Goal: Transaction & Acquisition: Download file/media

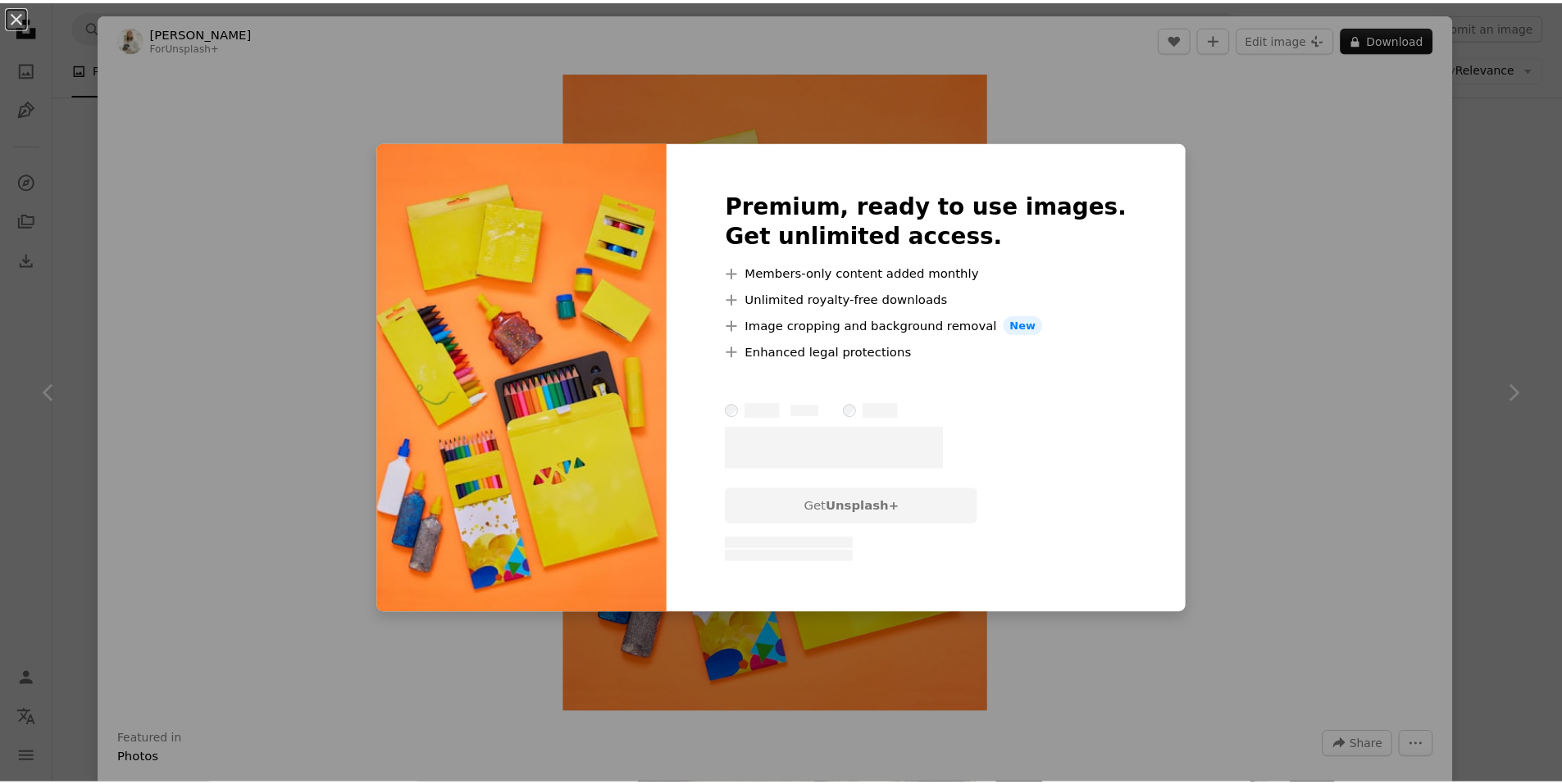
scroll to position [22293, 0]
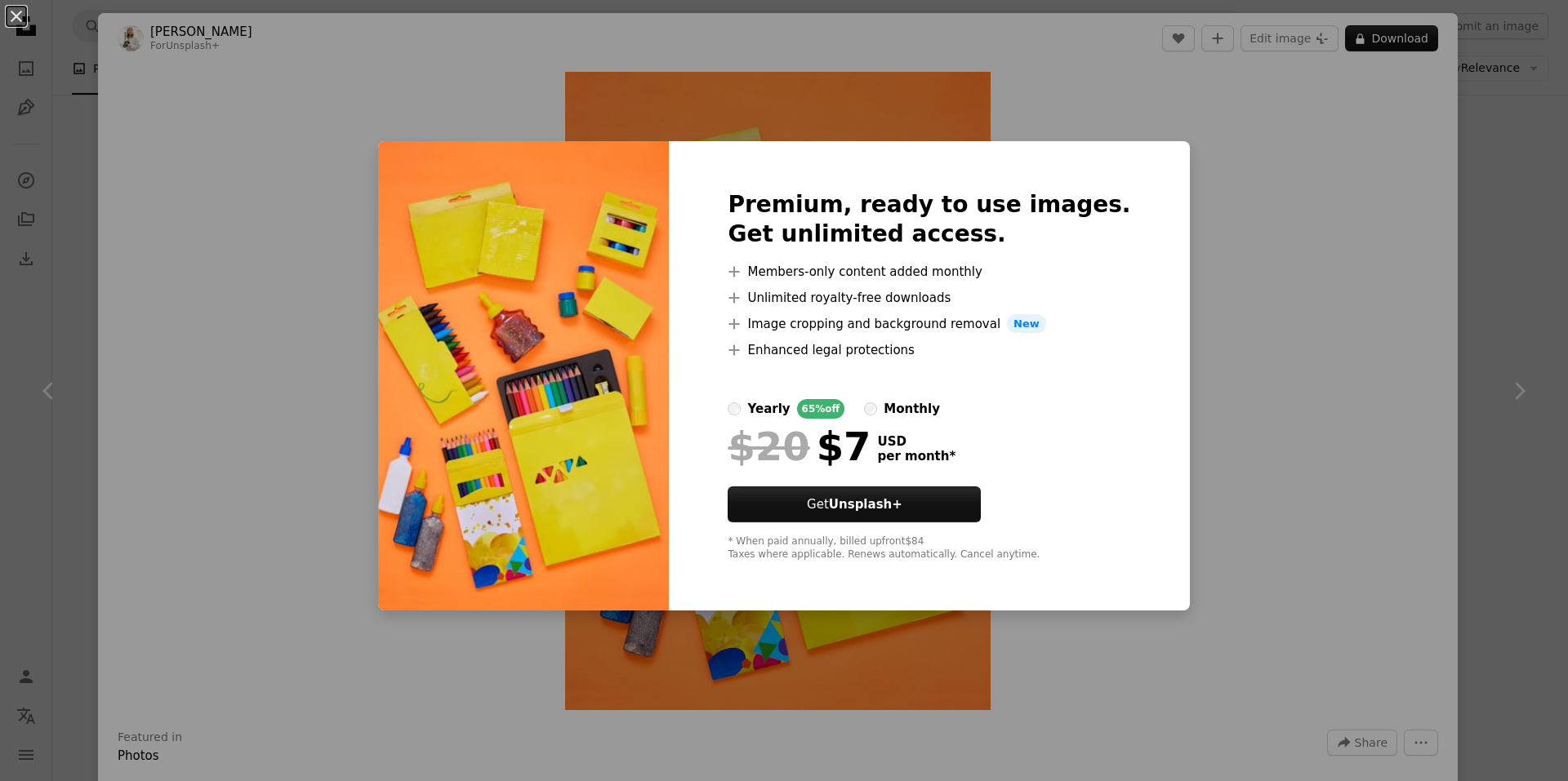
click at [1252, 171] on div "An X shape Premium, ready to use images. Get unlimited access. A plus sign Memb…" at bounding box center [784, 390] width 1568 height 781
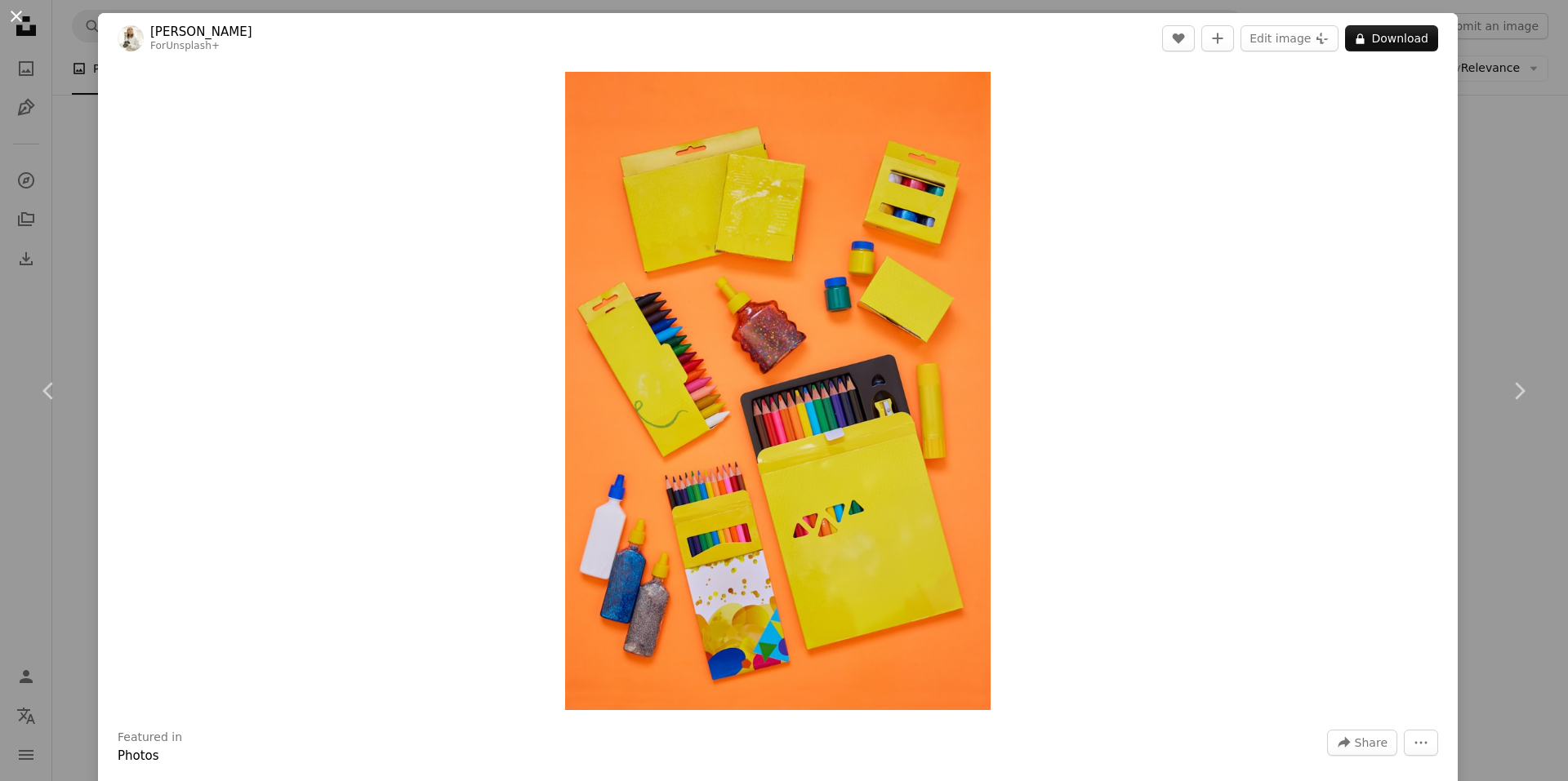
click at [13, 15] on button "An X shape" at bounding box center [16, 16] width 20 height 20
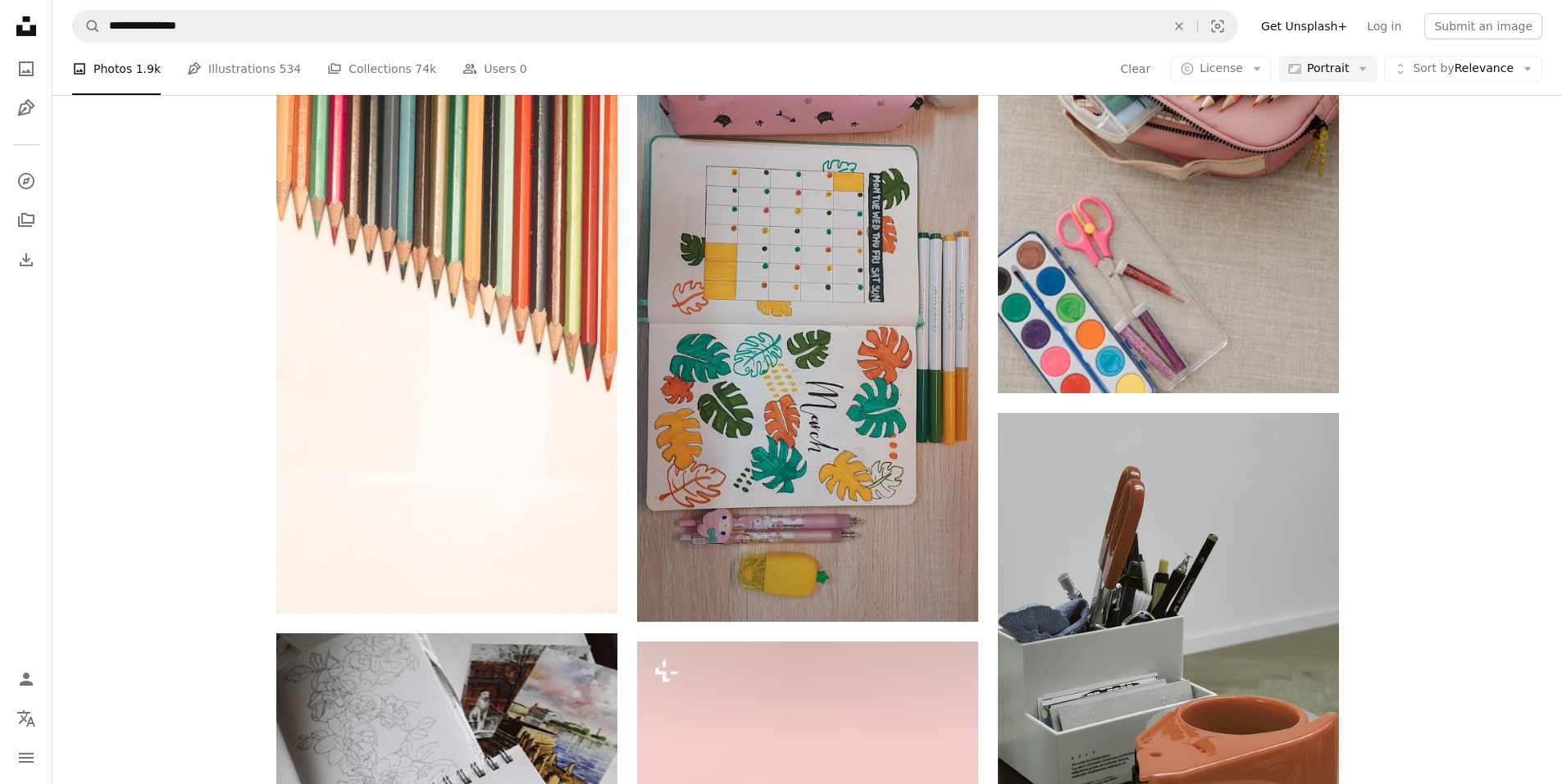
scroll to position [32046, 0]
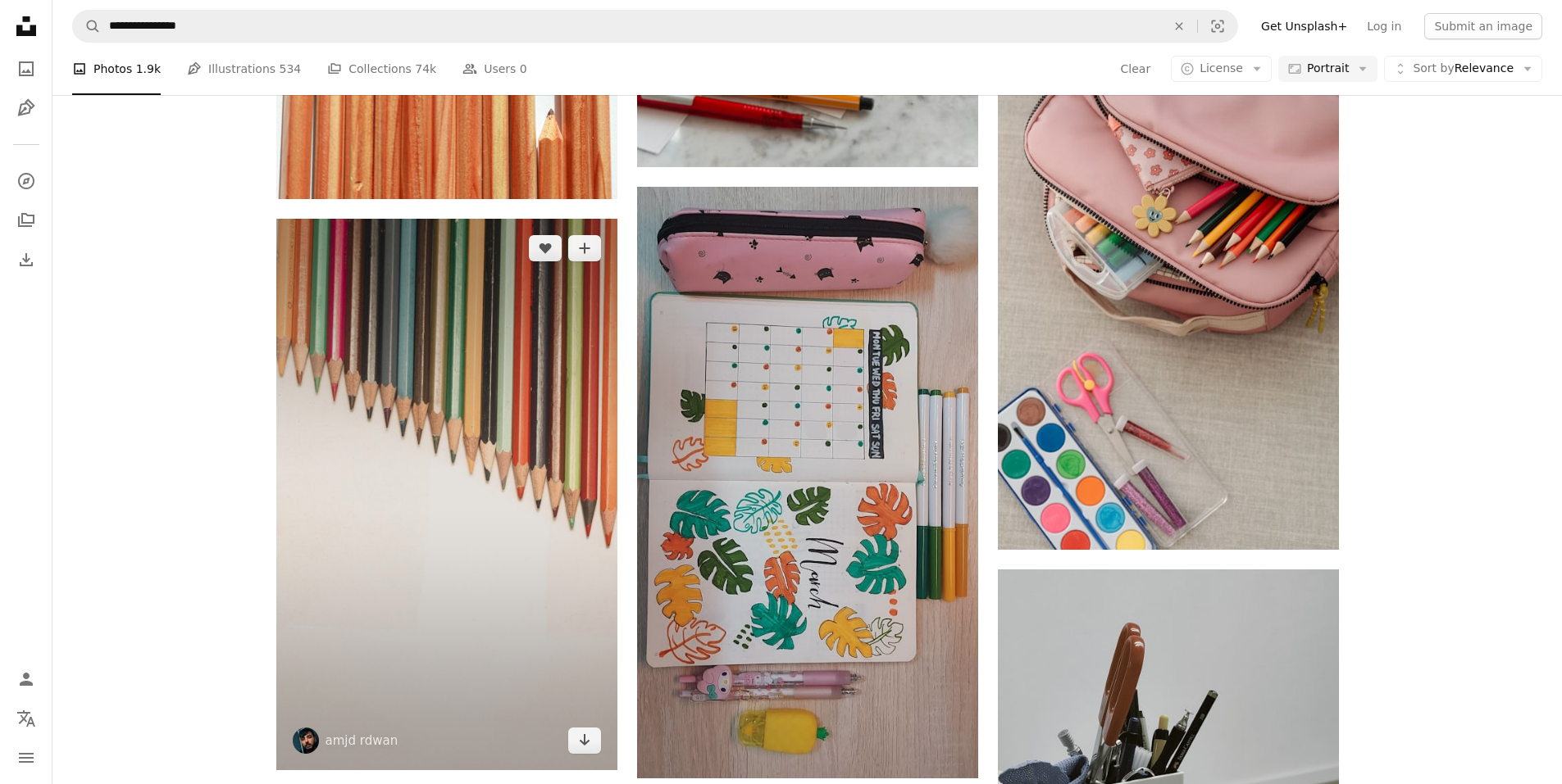
click at [473, 430] on img at bounding box center [446, 494] width 341 height 552
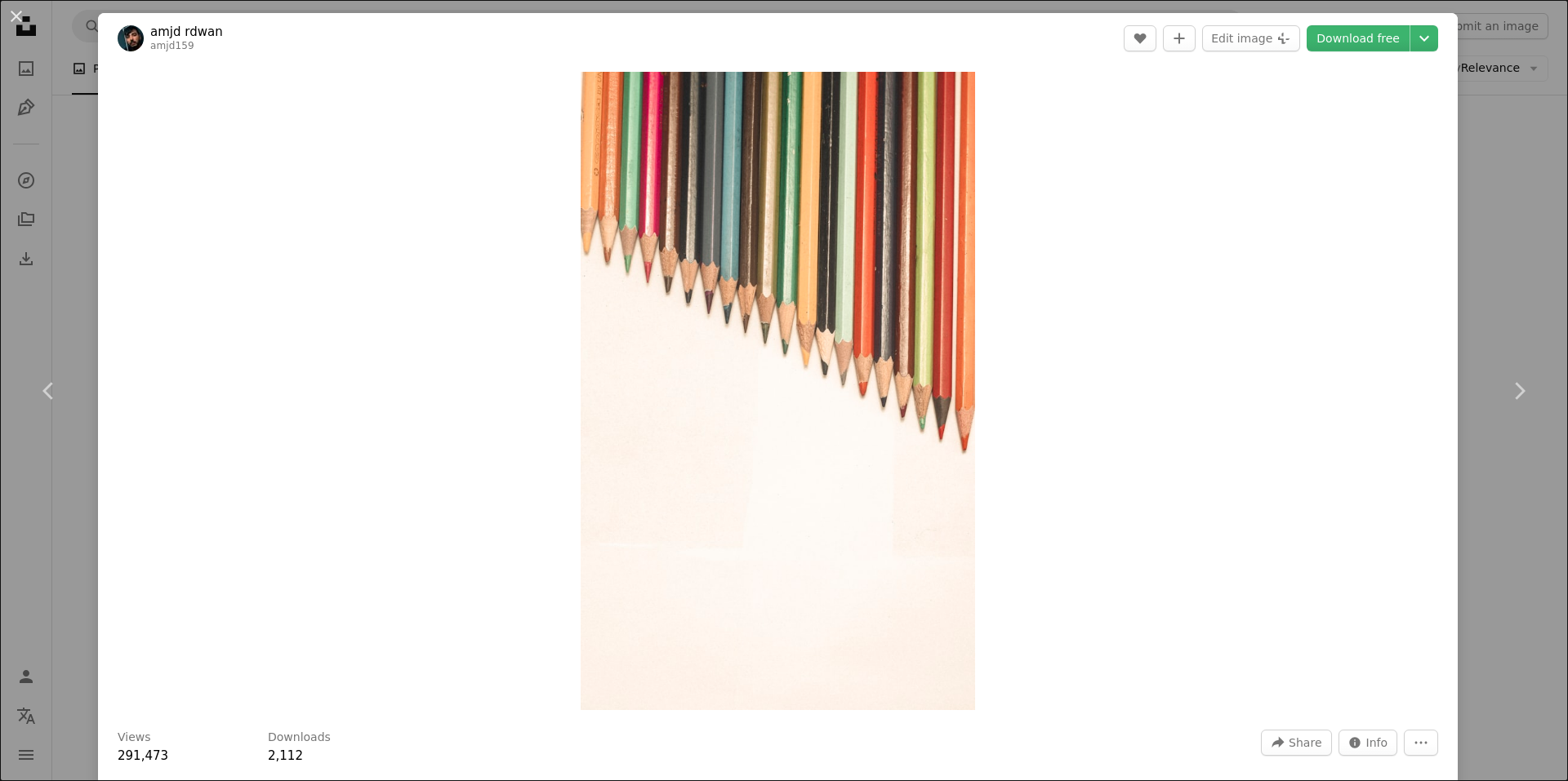
click at [1342, 55] on header "amjd rdwan amjd159 A heart A plus sign Edit image Plus sign for Unsplash+ Downl…" at bounding box center [778, 38] width 1360 height 51
click at [1342, 45] on link "Download free" at bounding box center [1359, 37] width 103 height 26
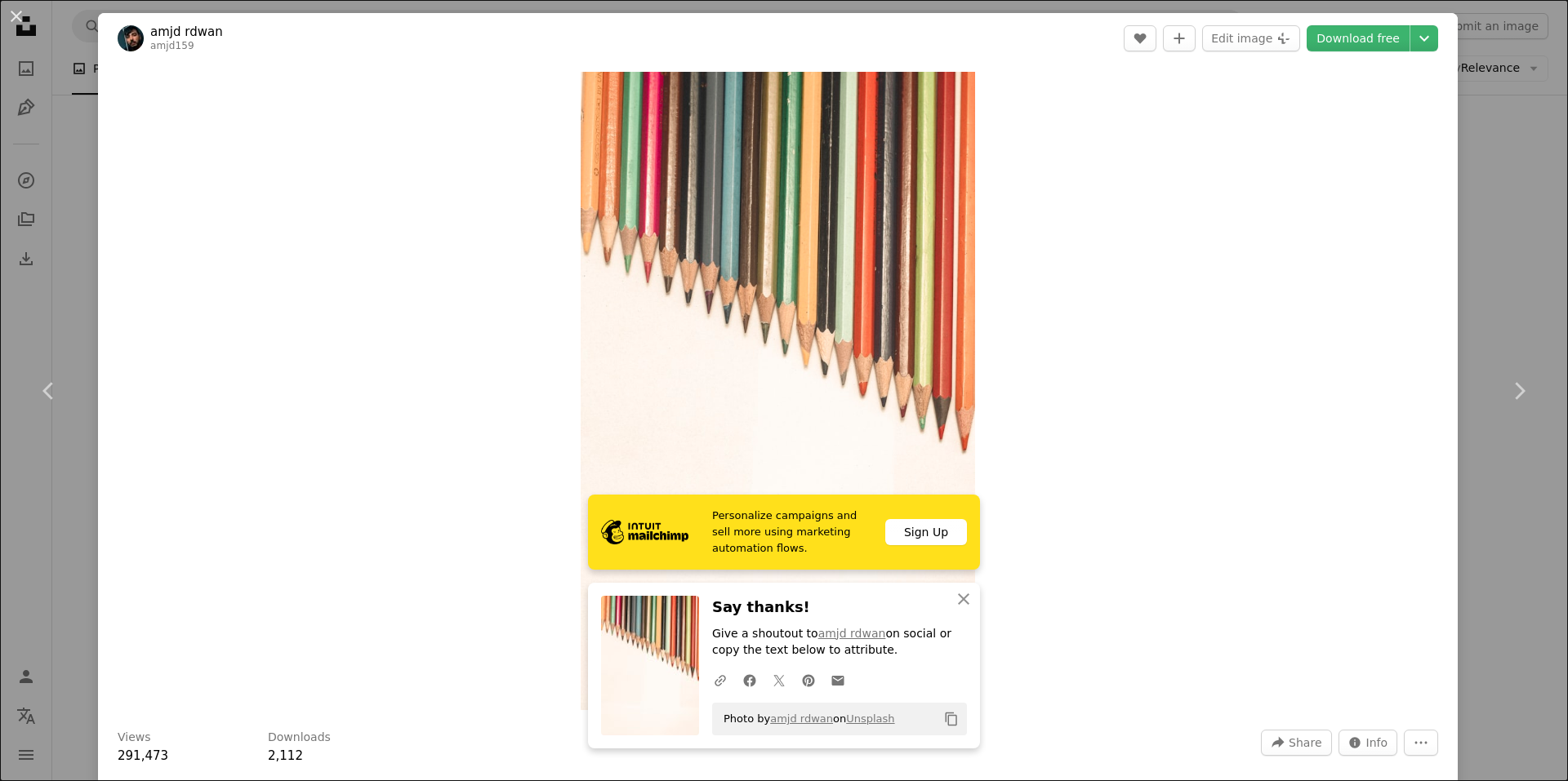
click at [1485, 215] on div "An X shape Chevron left Chevron right amjd rdwan amjd159 A heart A plus sign Ed…" at bounding box center [784, 390] width 1568 height 781
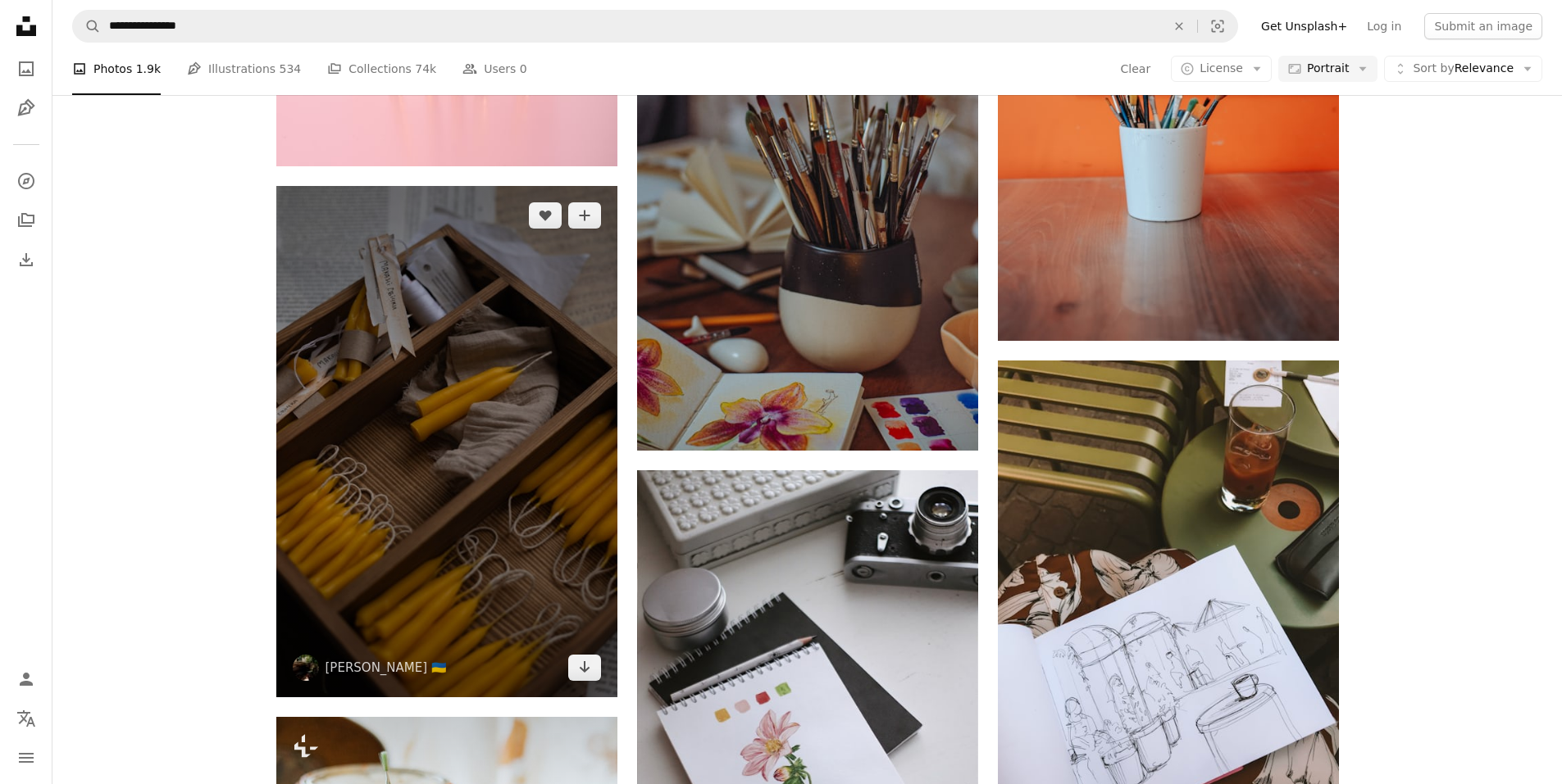
scroll to position [34914, 0]
